Goal: Task Accomplishment & Management: Manage account settings

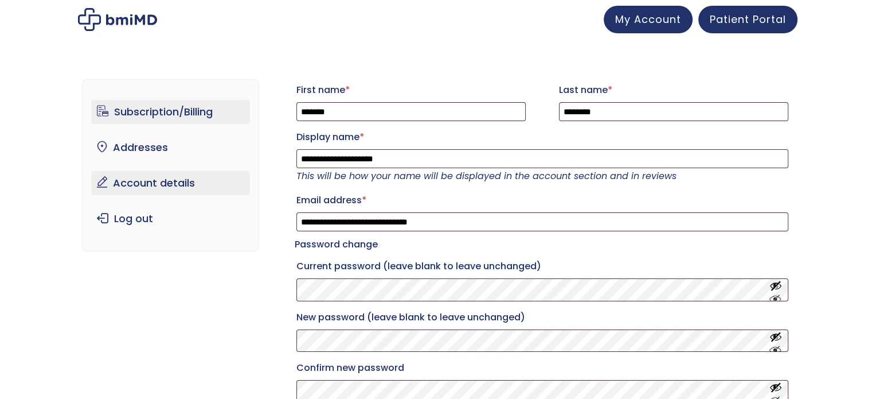
click at [215, 112] on link "Subscription/Billing" at bounding box center [170, 112] width 159 height 24
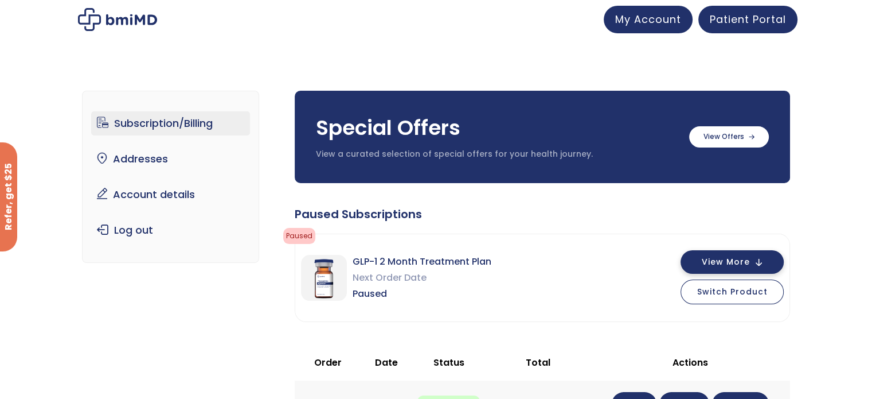
click at [769, 270] on button "View More" at bounding box center [732, 262] width 103 height 24
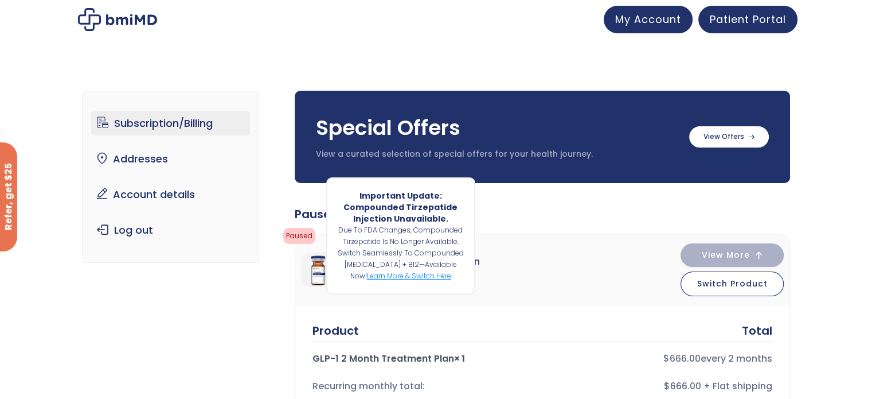
click at [421, 274] on link "Learn more & switch here" at bounding box center [409, 276] width 84 height 10
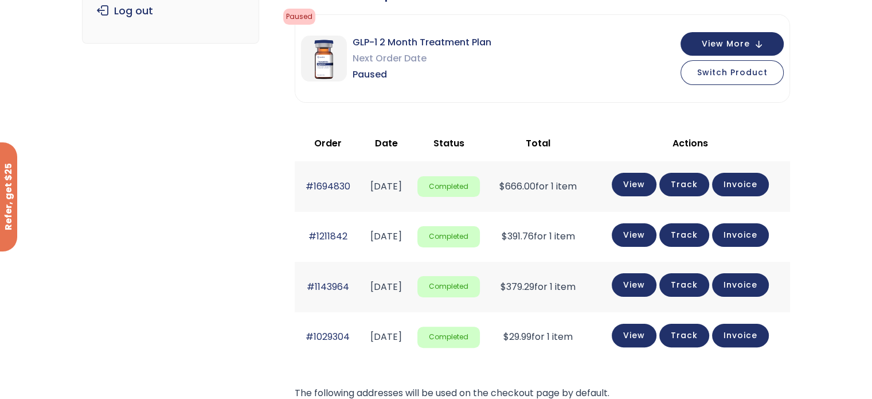
scroll to position [216, 0]
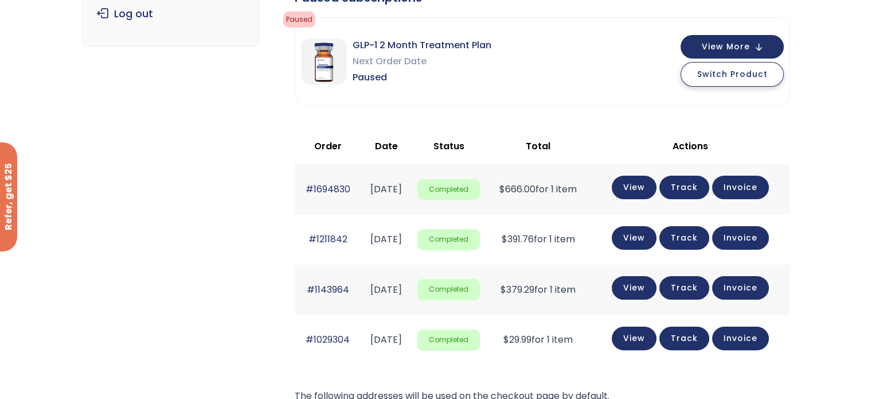
click at [702, 80] on button "Switch Product" at bounding box center [732, 74] width 103 height 25
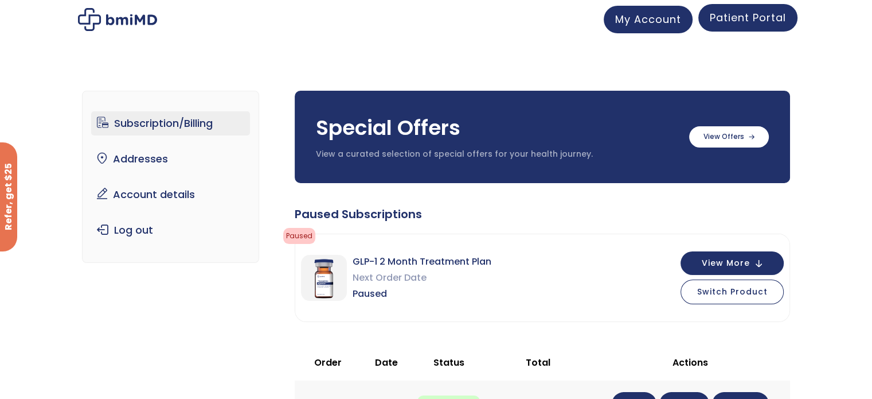
click at [778, 25] on span "Patient Portal" at bounding box center [748, 17] width 76 height 14
click at [762, 18] on span "Patient Portal" at bounding box center [748, 17] width 76 height 14
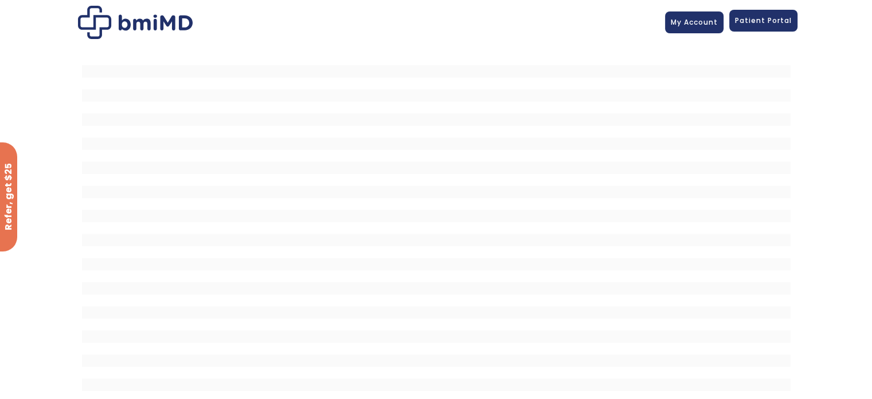
click at [775, 18] on span "Patient Portal" at bounding box center [763, 20] width 57 height 10
